Goal: Entertainment & Leisure: Consume media (video, audio)

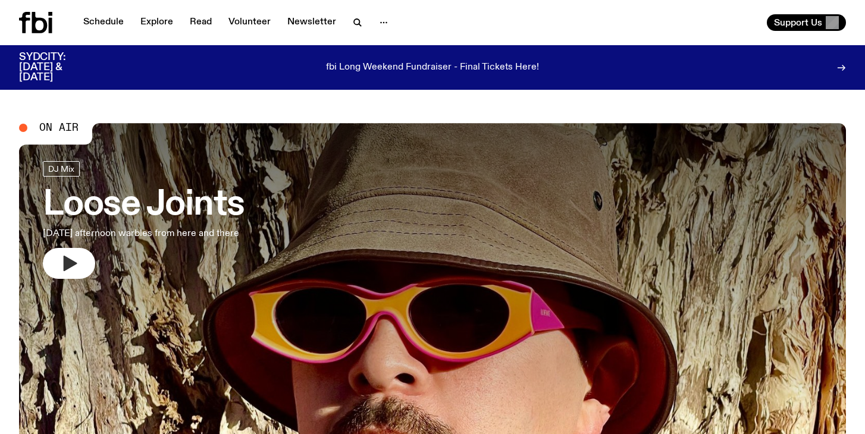
click at [66, 264] on icon "button" at bounding box center [71, 263] width 14 height 15
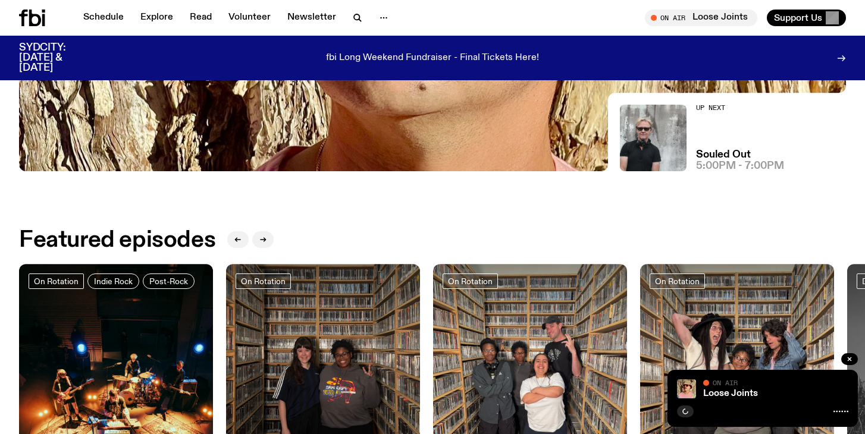
scroll to position [410, 0]
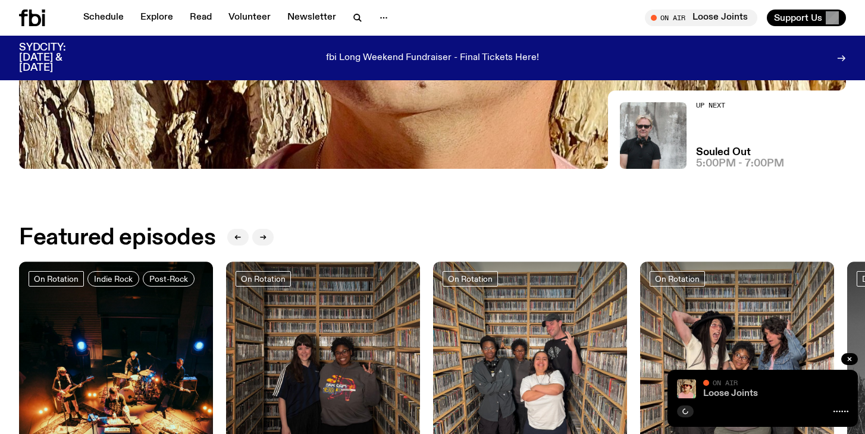
click at [733, 394] on link "Loose Joints" at bounding box center [730, 394] width 55 height 10
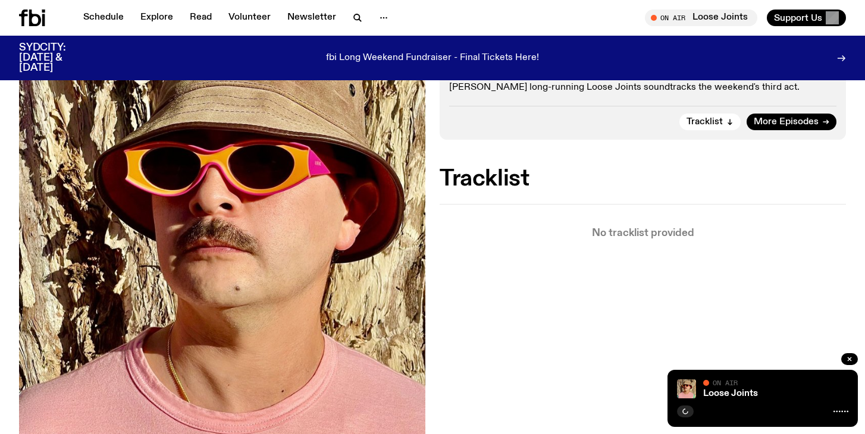
scroll to position [252, 0]
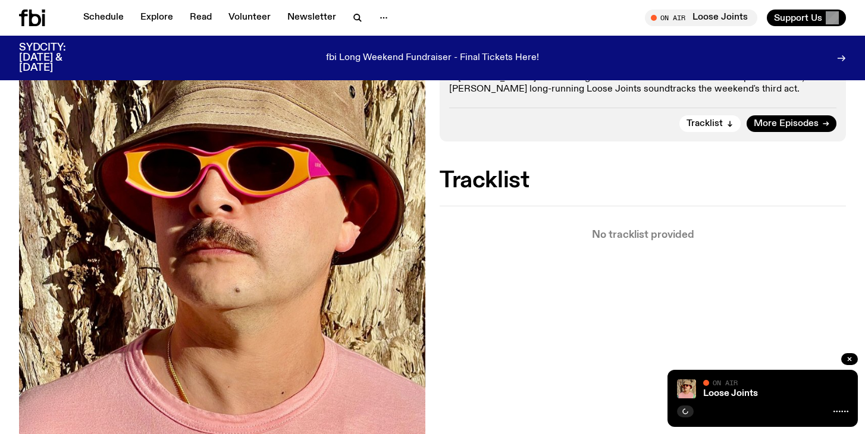
click at [486, 65] on div "fbi Long Weekend Fundraiser - Final Tickets Here!" at bounding box center [432, 58] width 655 height 30
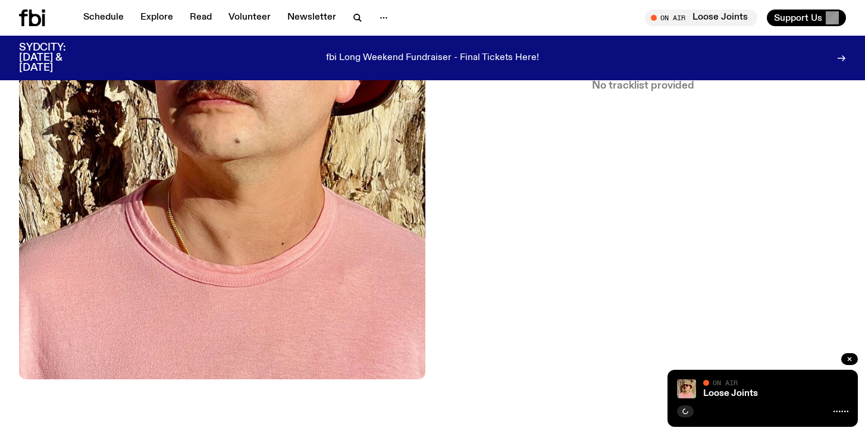
scroll to position [0, 0]
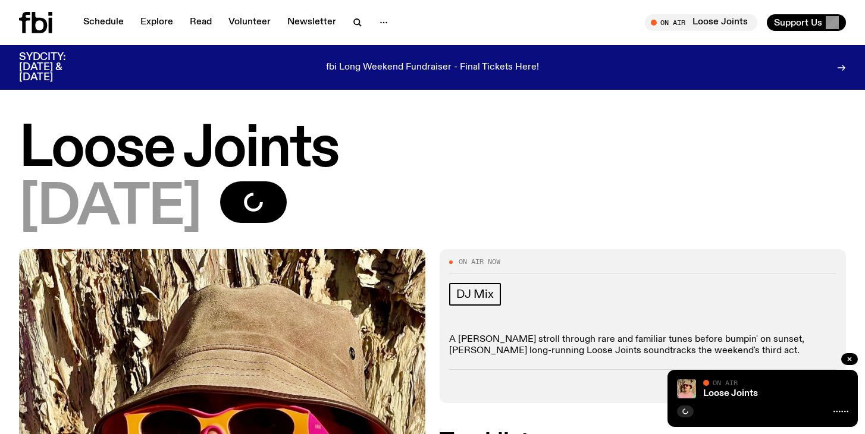
click at [43, 23] on icon at bounding box center [35, 22] width 33 height 21
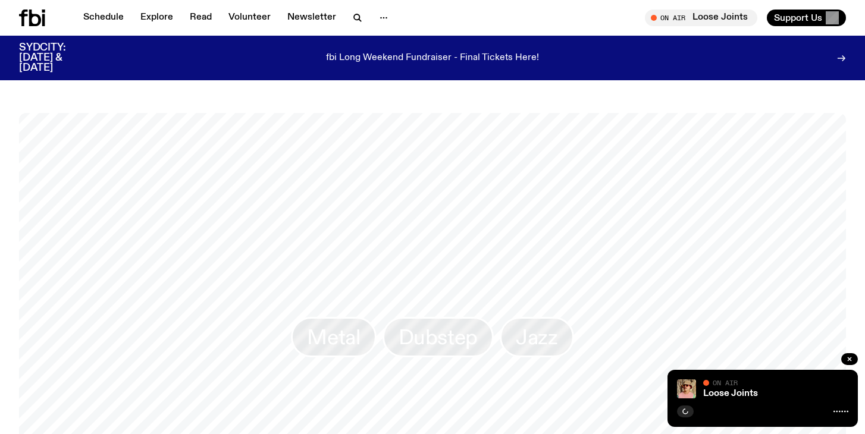
scroll to position [1040, 0]
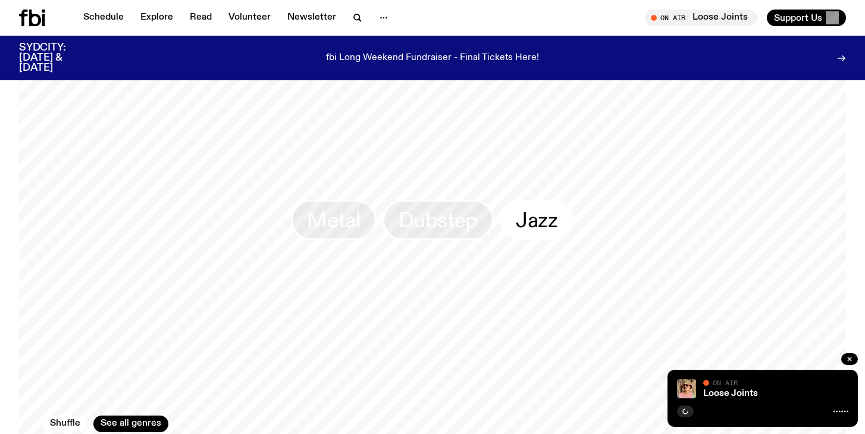
click at [543, 216] on span "Jazz" at bounding box center [537, 220] width 42 height 23
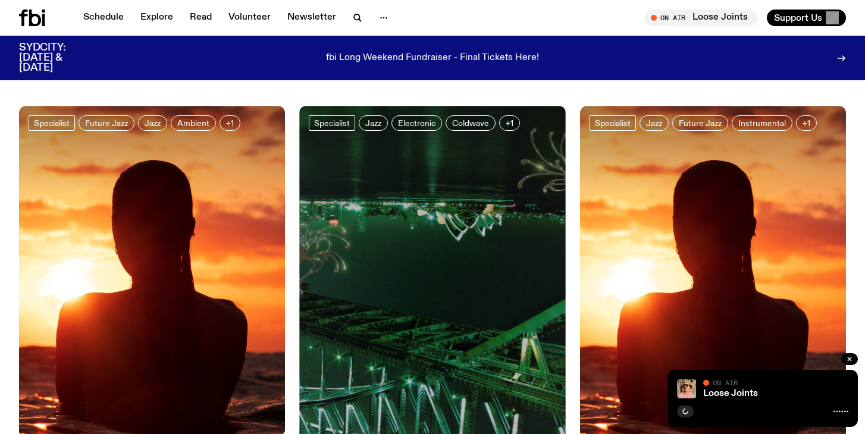
scroll to position [177, 0]
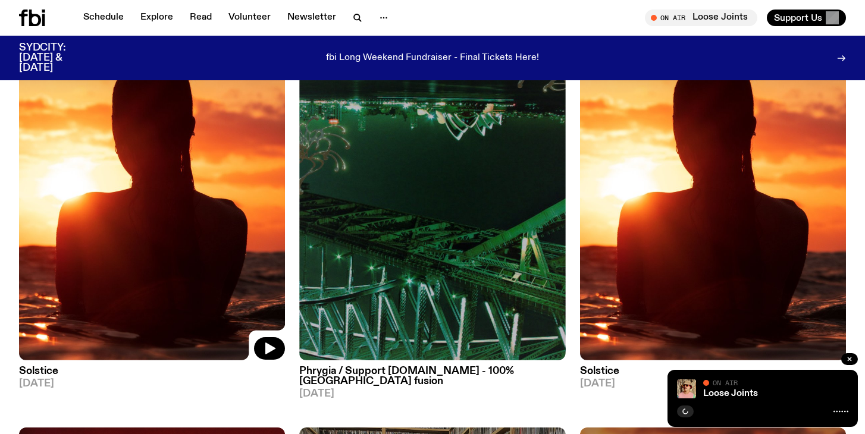
click at [228, 175] on img at bounding box center [152, 182] width 266 height 354
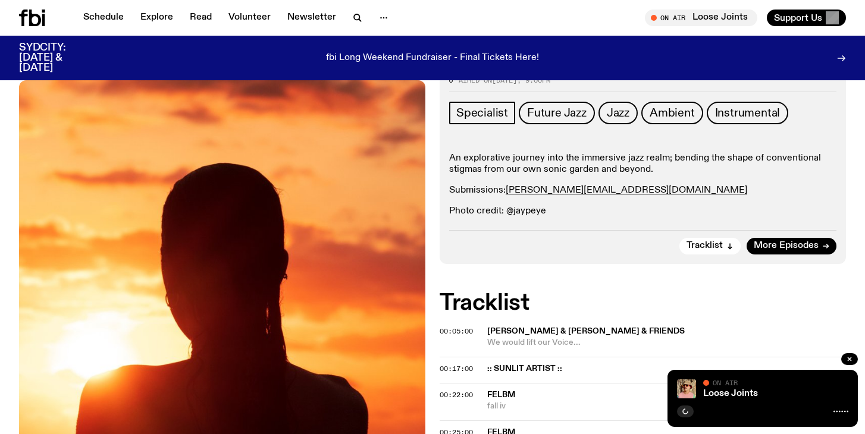
scroll to position [36, 0]
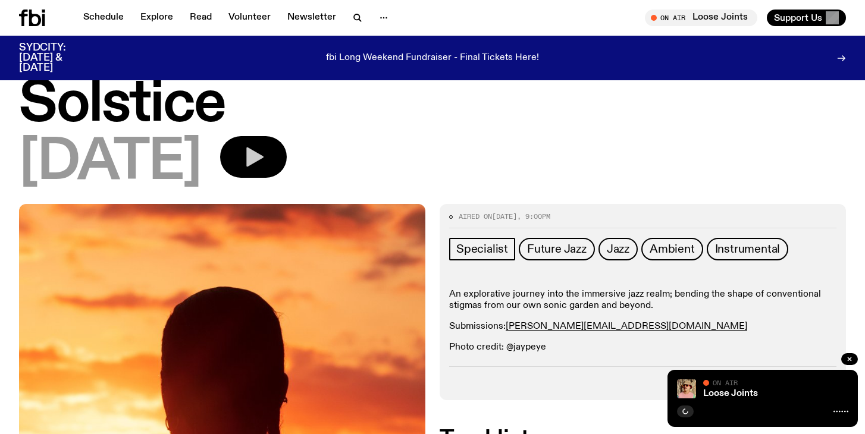
click at [287, 163] on button "button" at bounding box center [253, 157] width 67 height 42
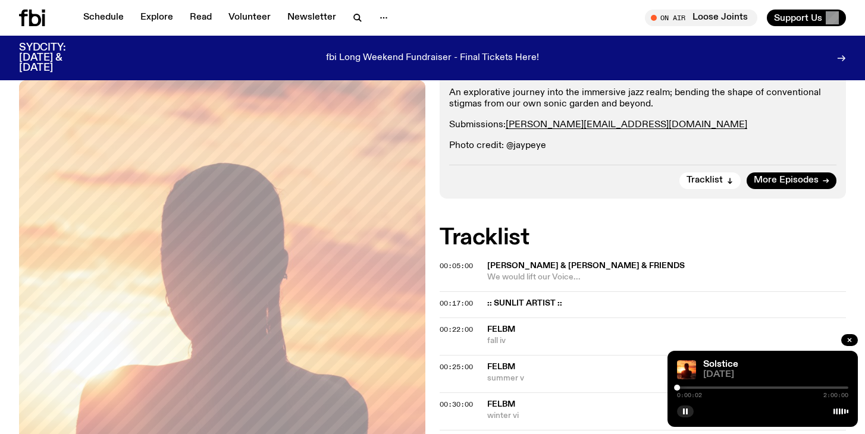
scroll to position [244, 0]
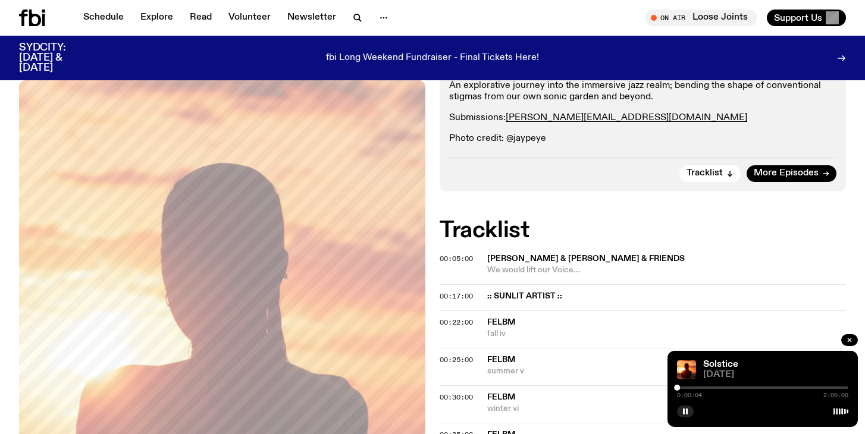
click at [702, 388] on div at bounding box center [762, 388] width 171 height 2
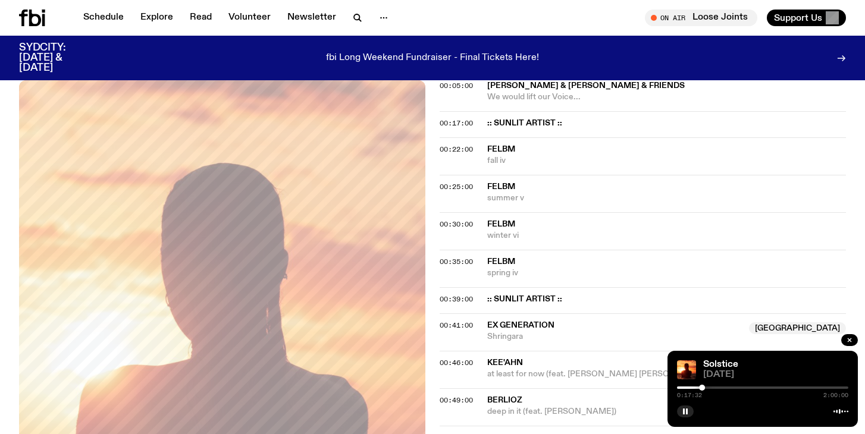
scroll to position [426, 0]
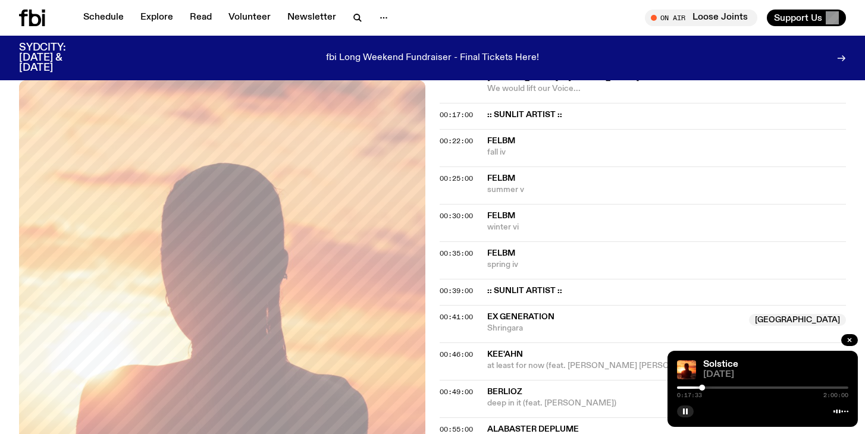
click at [747, 388] on div at bounding box center [762, 388] width 171 height 2
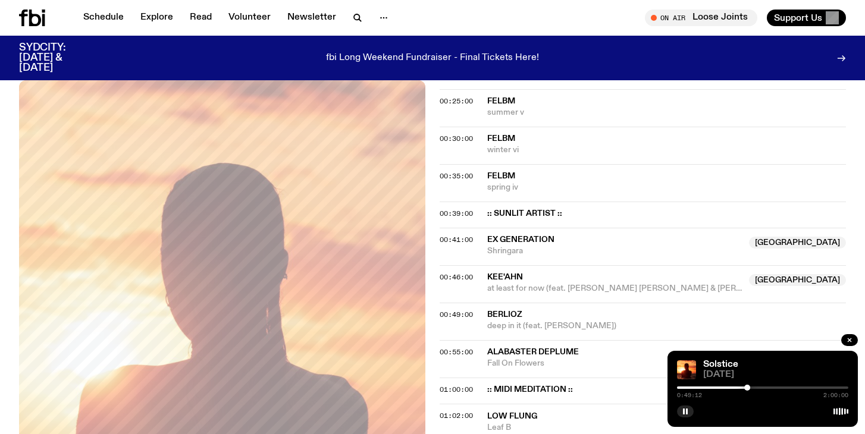
scroll to position [507, 0]
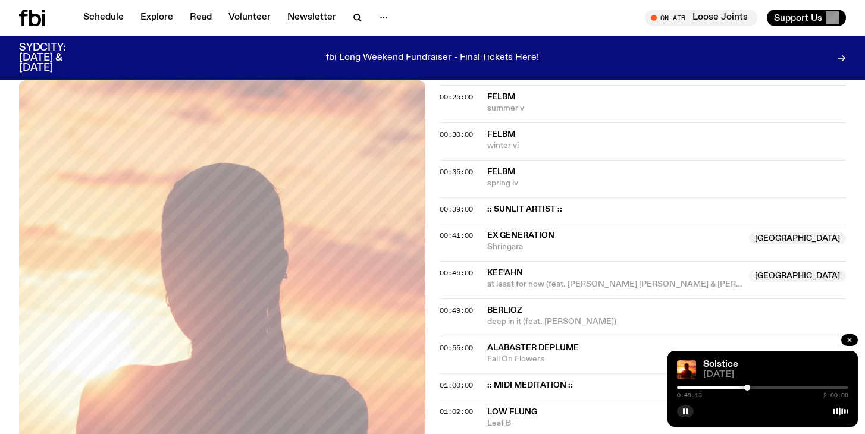
click at [564, 313] on span "berlioz" at bounding box center [666, 310] width 359 height 11
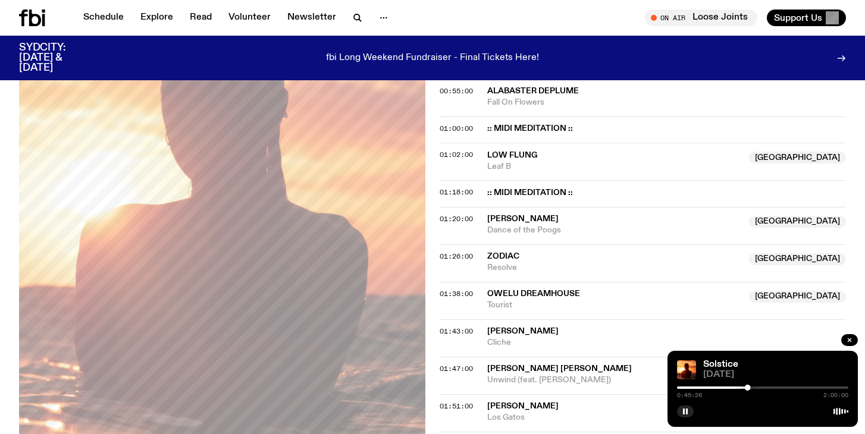
scroll to position [815, 0]
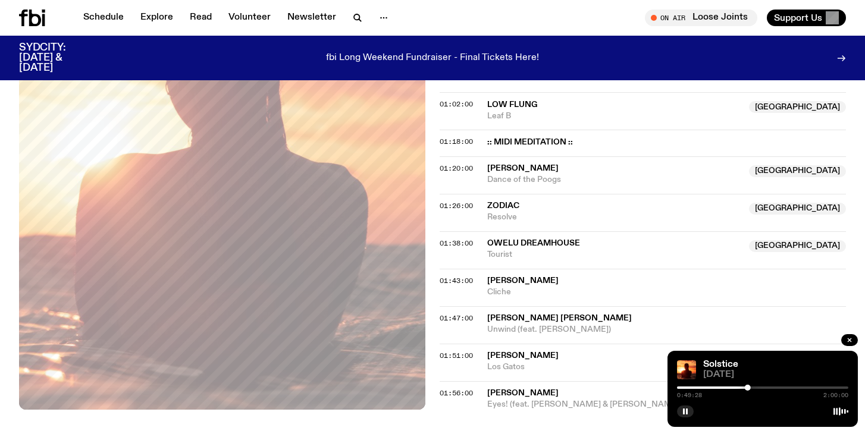
click at [607, 244] on span "Owelu Dreamhouse" at bounding box center [614, 243] width 255 height 11
click at [781, 387] on div at bounding box center [762, 388] width 171 height 2
click at [794, 387] on div at bounding box center [762, 388] width 171 height 2
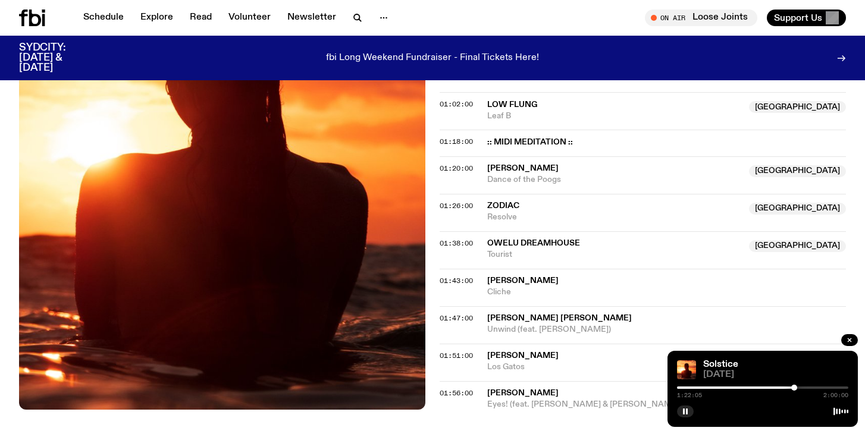
click at [806, 387] on div at bounding box center [762, 388] width 171 height 2
click at [810, 388] on div at bounding box center [762, 388] width 171 height 2
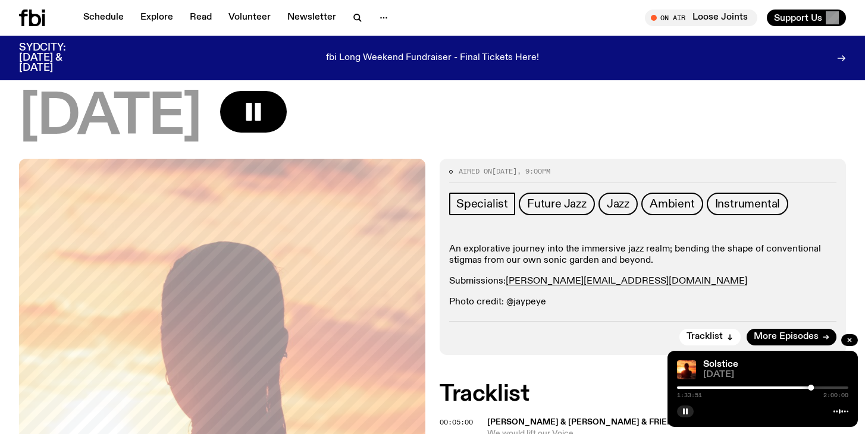
scroll to position [0, 0]
